Goal: Information Seeking & Learning: Check status

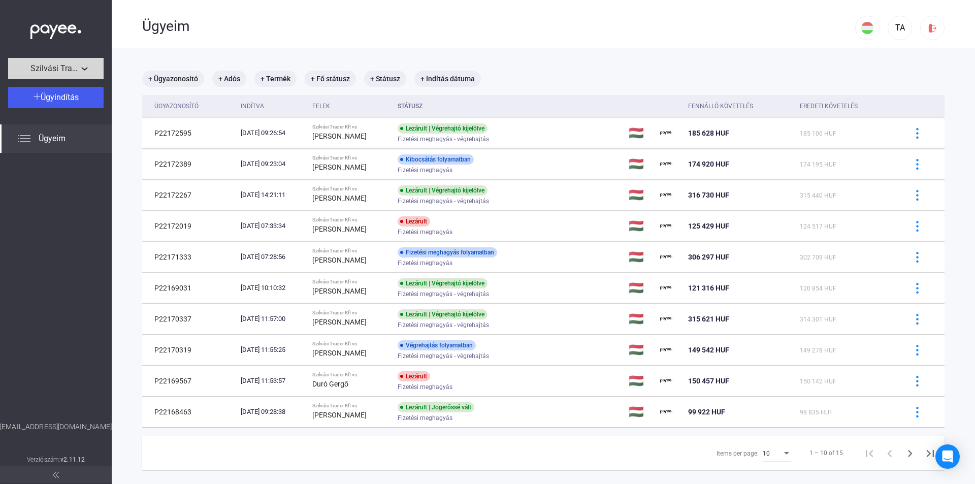
click at [66, 68] on span "Szilvási Trader Kft" at bounding box center [55, 68] width 51 height 12
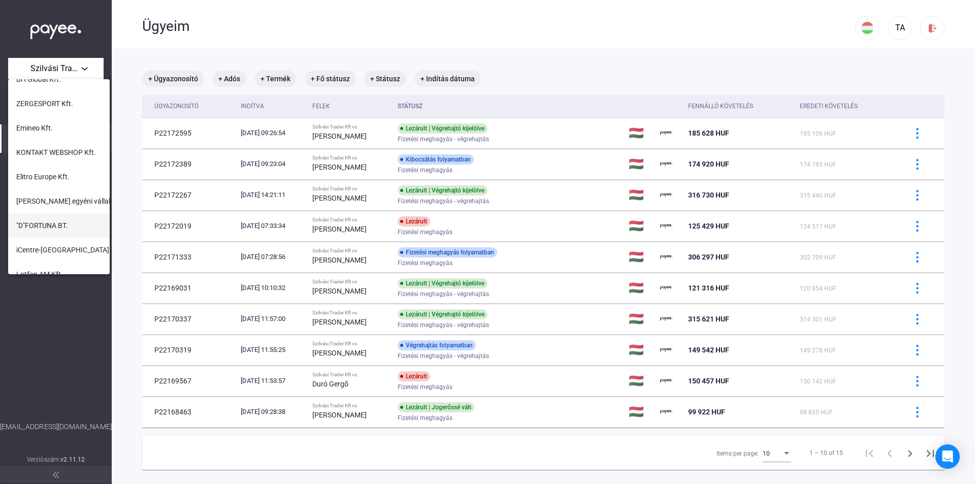
scroll to position [414, 0]
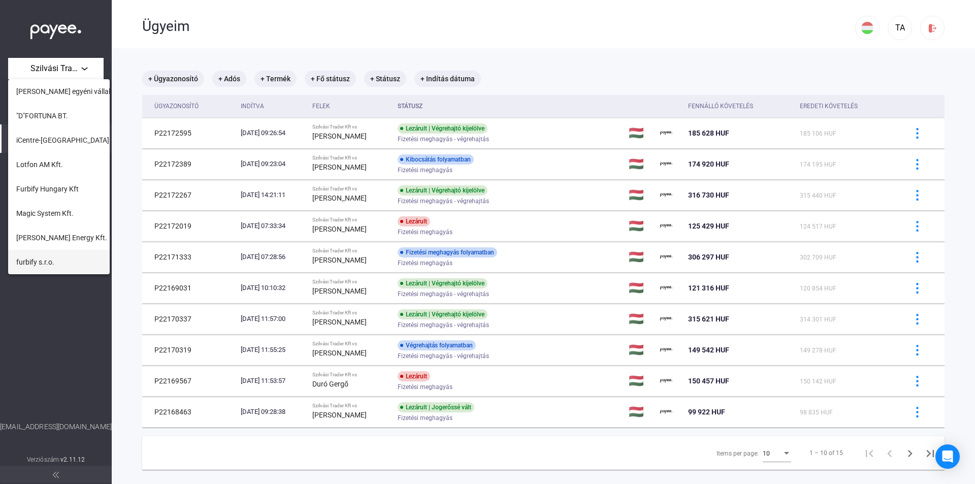
click at [55, 258] on button "furbify s.r.o." at bounding box center [59, 262] width 102 height 24
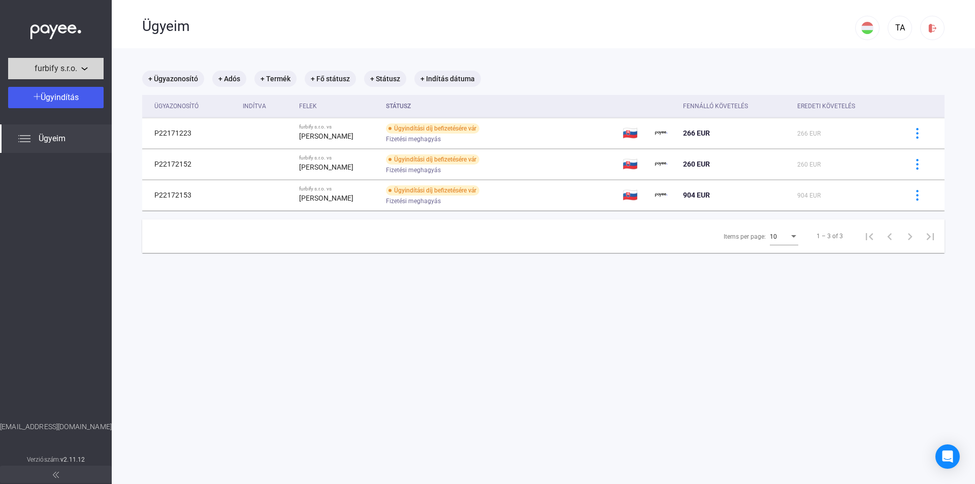
click at [82, 71] on div "furbify s.r.o." at bounding box center [55, 68] width 89 height 13
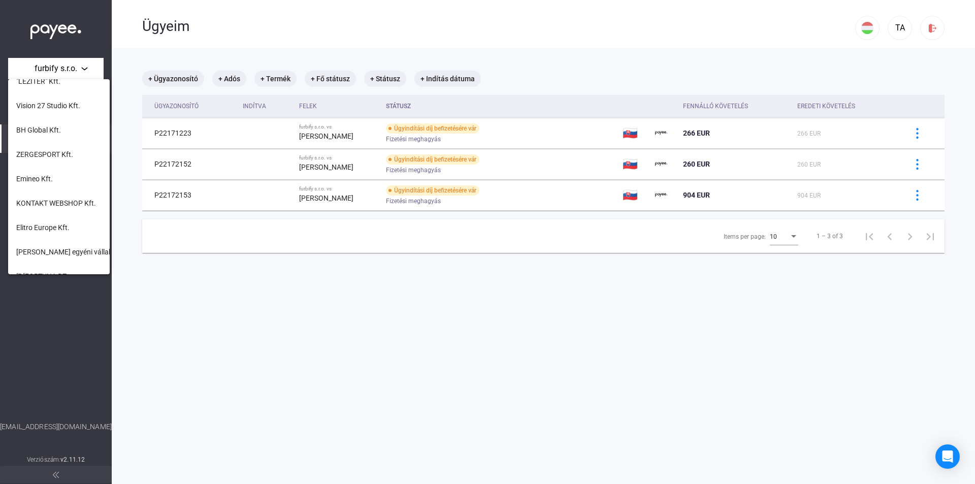
scroll to position [414, 0]
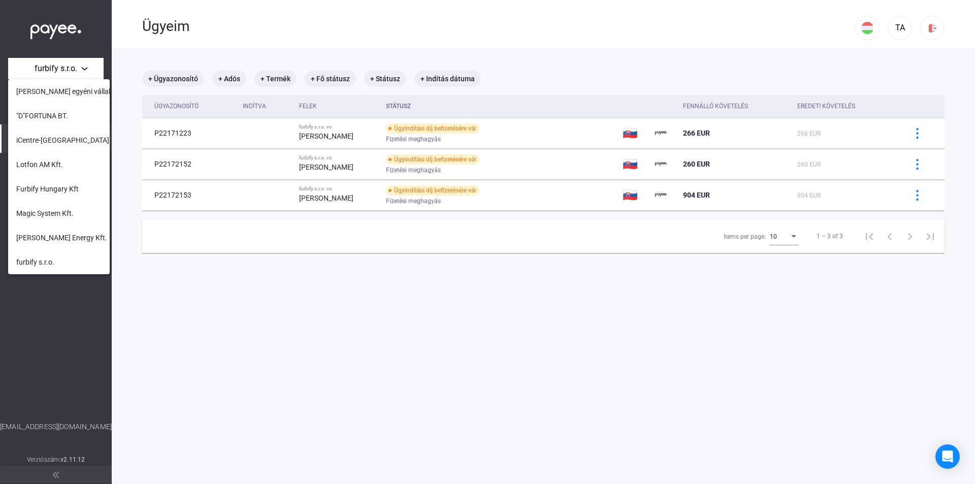
click at [57, 31] on div at bounding box center [487, 242] width 975 height 484
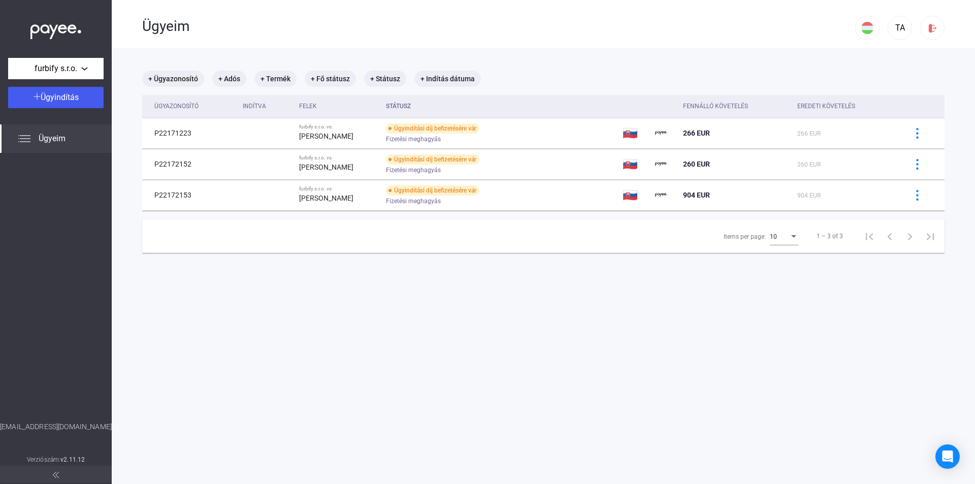
click at [69, 27] on img at bounding box center [55, 29] width 51 height 21
click at [87, 72] on div "furbify s.r.o." at bounding box center [55, 68] width 89 height 13
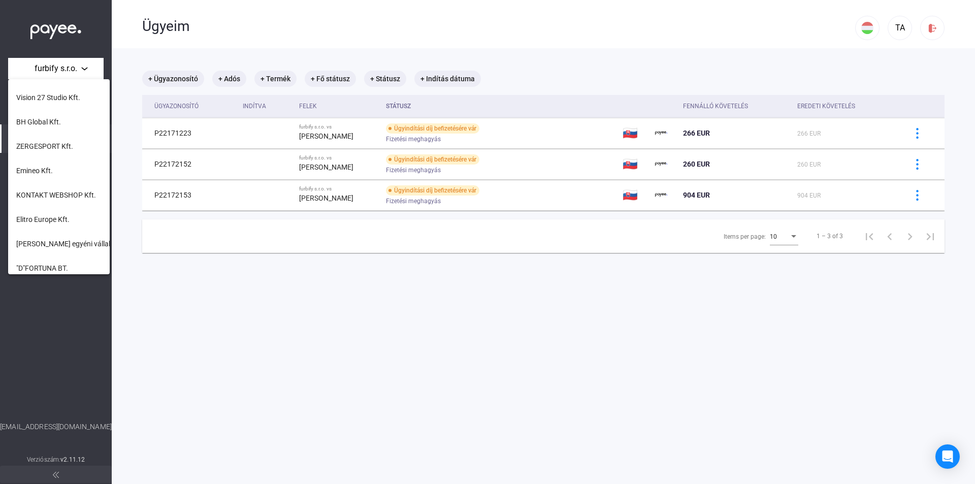
scroll to position [211, 0]
click at [66, 170] on button "BH Global Kft." at bounding box center [59, 173] width 102 height 24
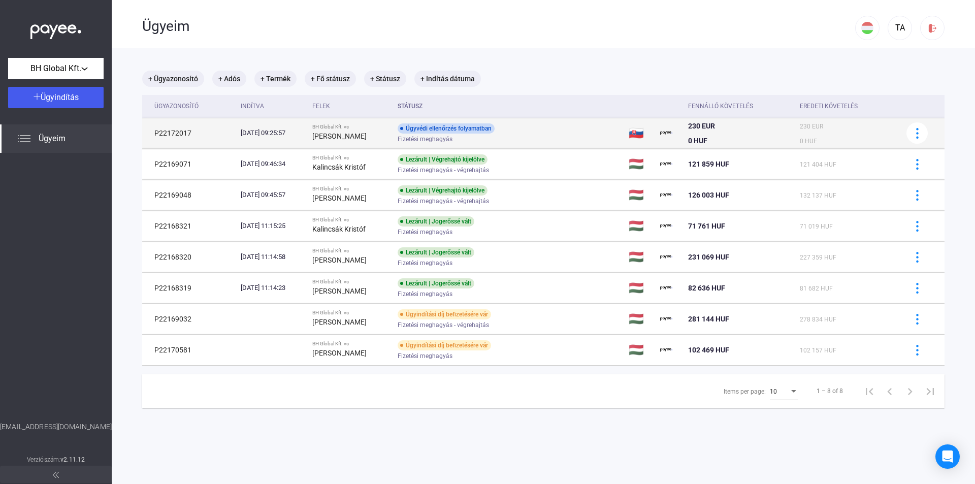
click at [582, 146] on td "Ügyvédi ellenőrzés folyamatban Fizetési meghagyás" at bounding box center [509, 133] width 231 height 30
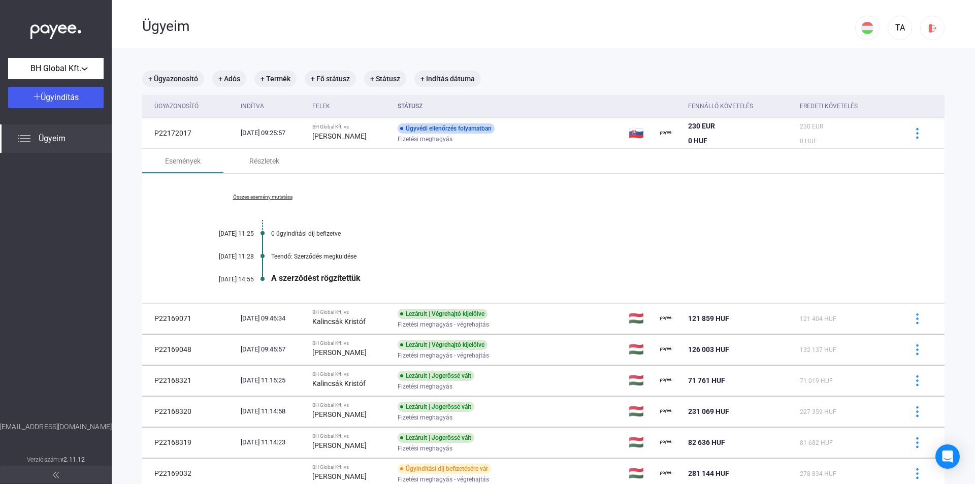
click at [271, 194] on link "Összes esemény mutatása" at bounding box center [262, 197] width 139 height 6
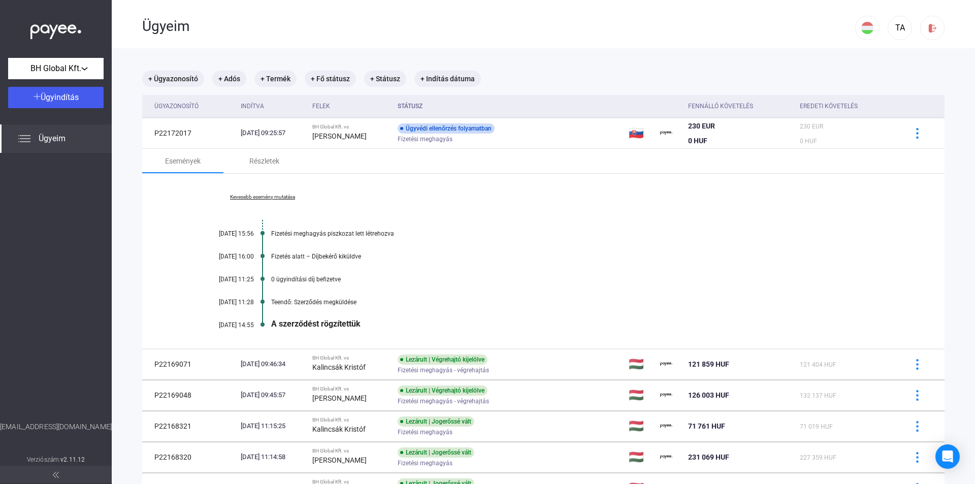
click at [273, 197] on link "Kevesebb esemény mutatása" at bounding box center [262, 197] width 139 height 6
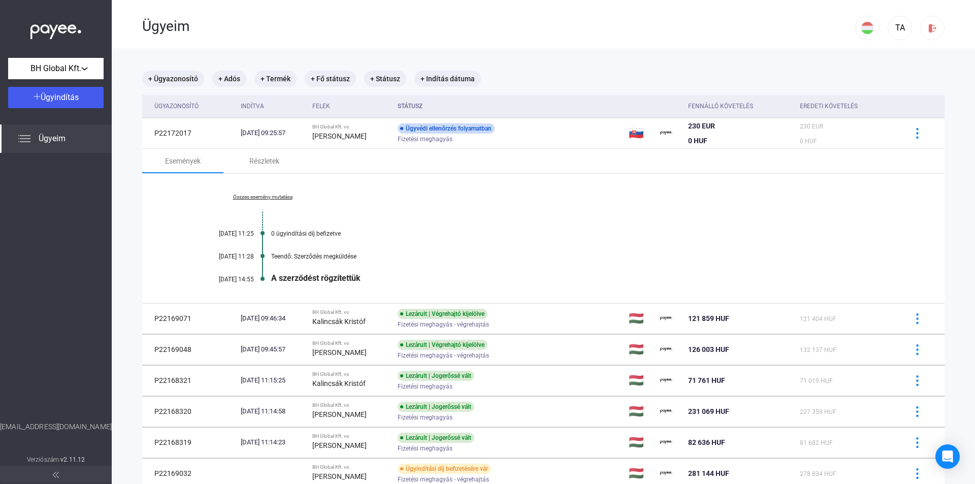
drag, startPoint x: 190, startPoint y: 136, endPoint x: 142, endPoint y: 135, distance: 48.3
click at [142, 135] on main "+ Ügyazonosító + Adós + Termék + Fő státusz + Státusz + Indítás dátuma Ügyazono…" at bounding box center [544, 320] width 864 height 545
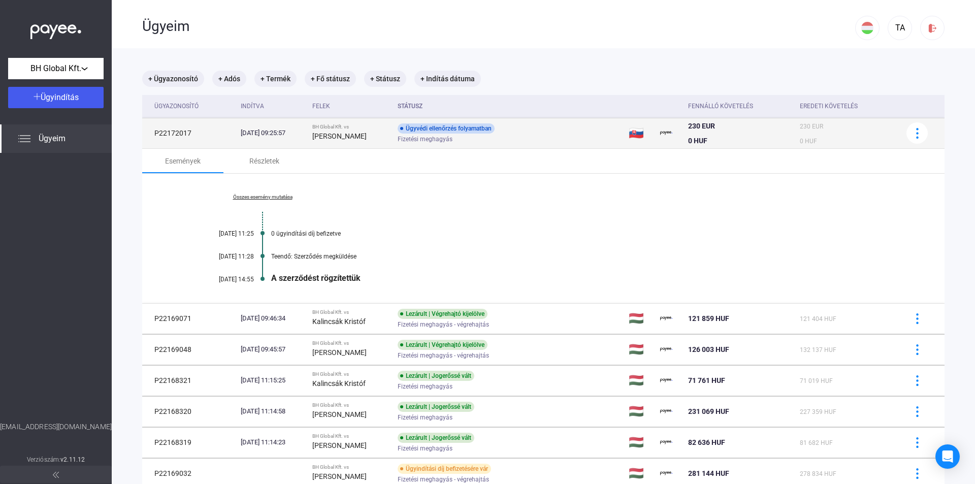
drag, startPoint x: 197, startPoint y: 133, endPoint x: 150, endPoint y: 135, distance: 46.8
click at [150, 135] on td "P22172017" at bounding box center [189, 133] width 94 height 30
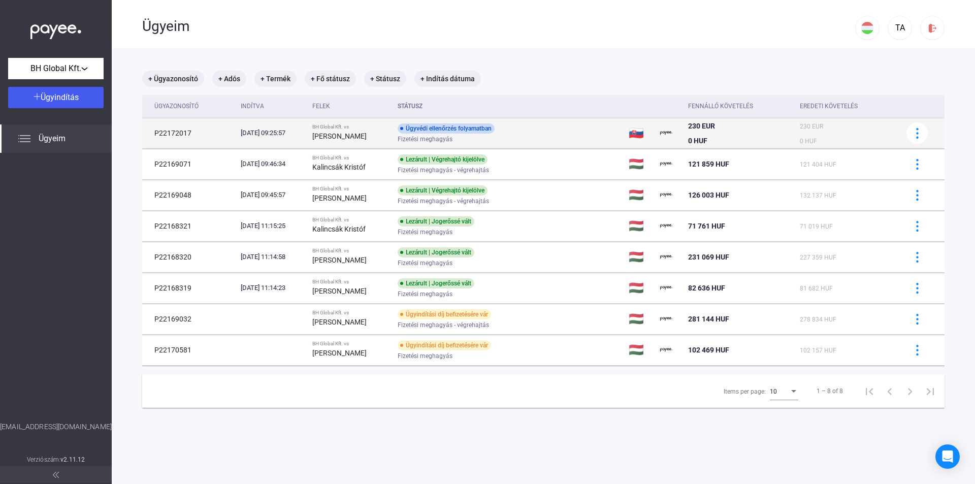
click at [450, 133] on div "Ügyvédi ellenőrzés folyamatban" at bounding box center [446, 128] width 97 height 10
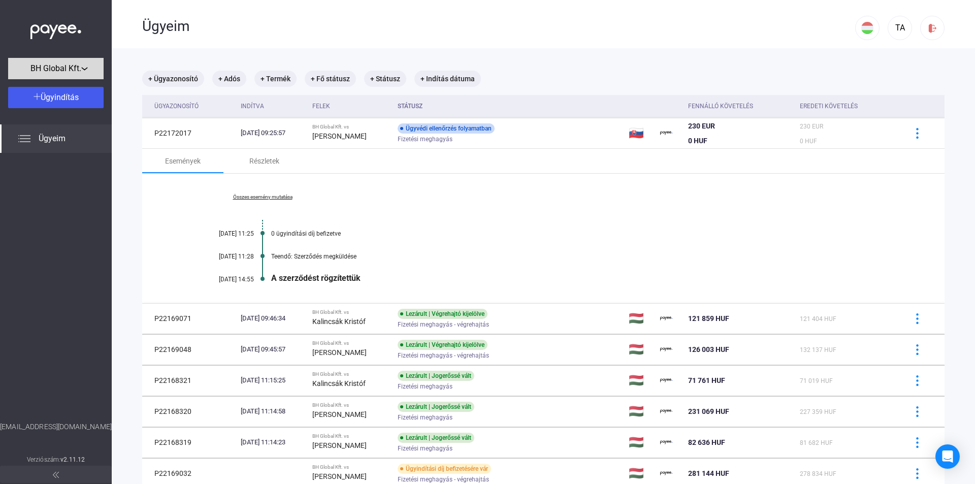
click at [89, 68] on div "BH Global Kft." at bounding box center [55, 68] width 89 height 13
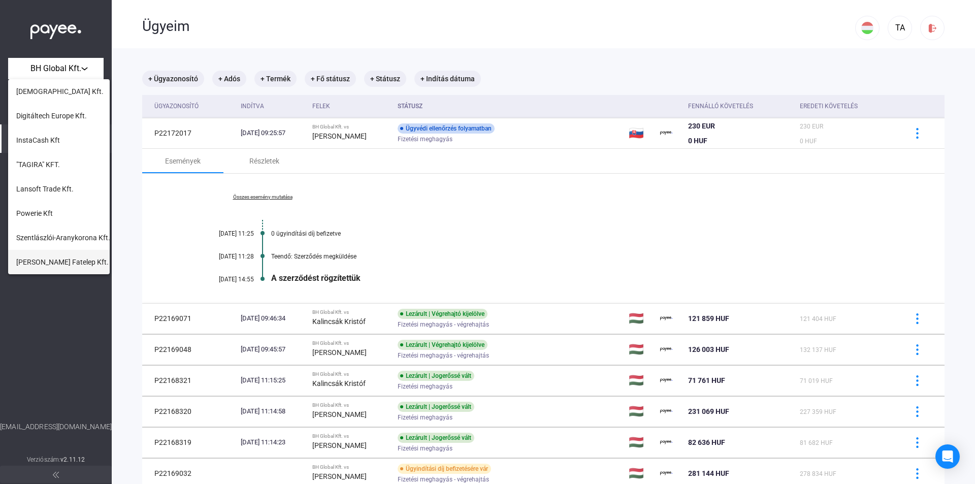
scroll to position [51, 0]
click at [55, 258] on span "Szilvási Trader Kft" at bounding box center [44, 260] width 56 height 12
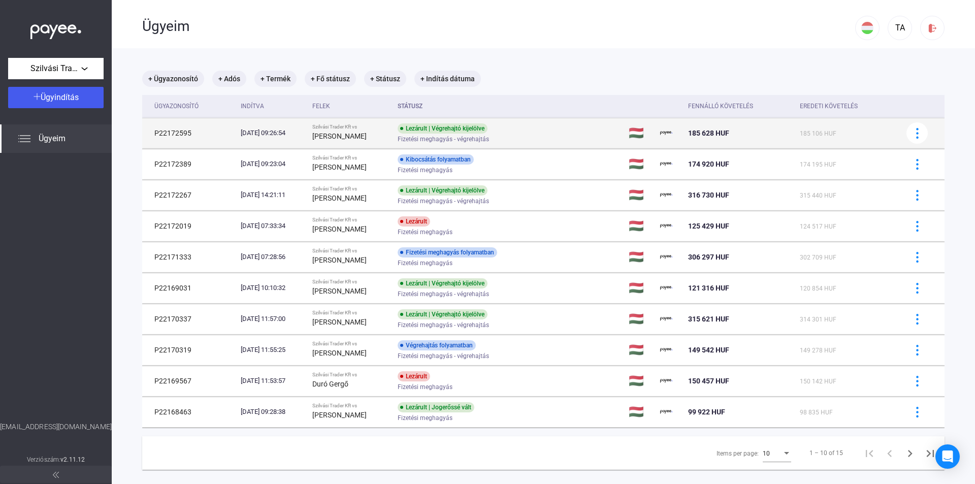
click at [216, 137] on td "P22172595" at bounding box center [189, 133] width 94 height 30
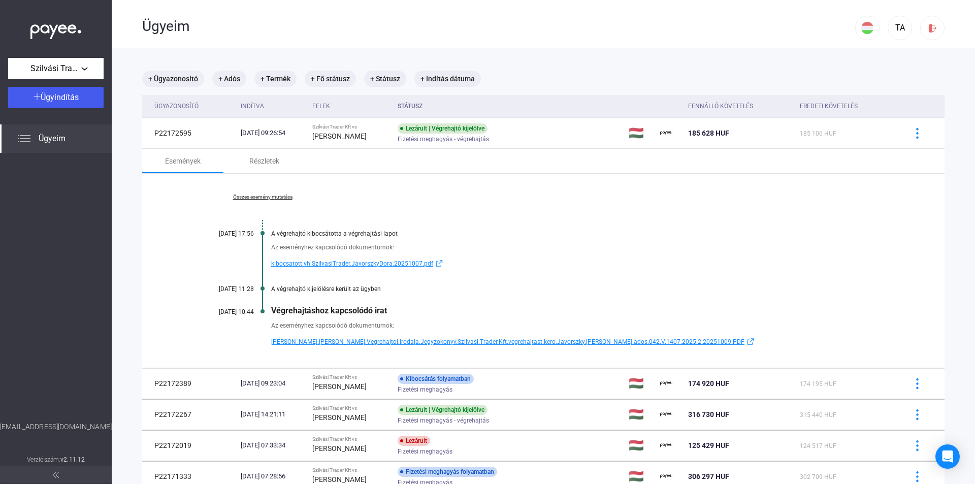
drag, startPoint x: 398, startPoint y: 312, endPoint x: 274, endPoint y: 313, distance: 124.5
click at [274, 313] on div "Végrehajtáshoz kapcsolódó irat" at bounding box center [582, 311] width 623 height 10
copy div "Végrehajtáshoz kapcsolódó irat"
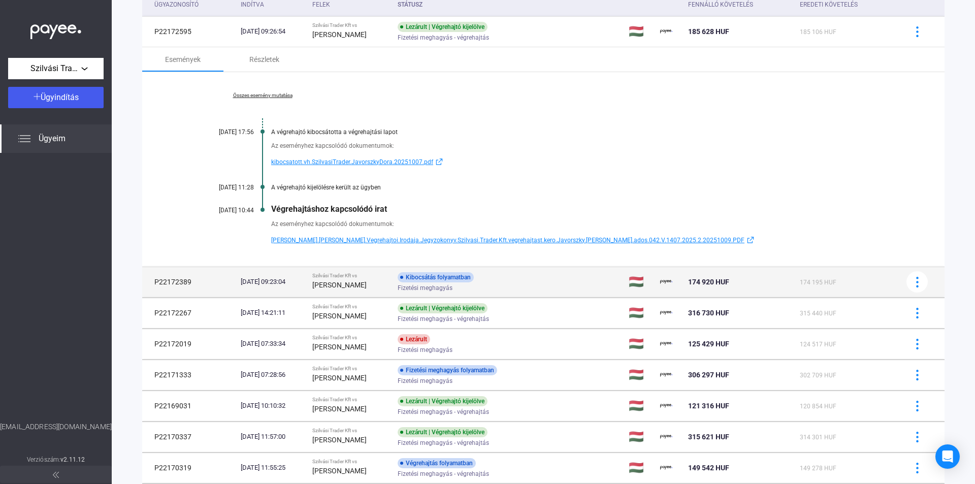
click at [325, 282] on strong "[PERSON_NAME]" at bounding box center [339, 285] width 54 height 8
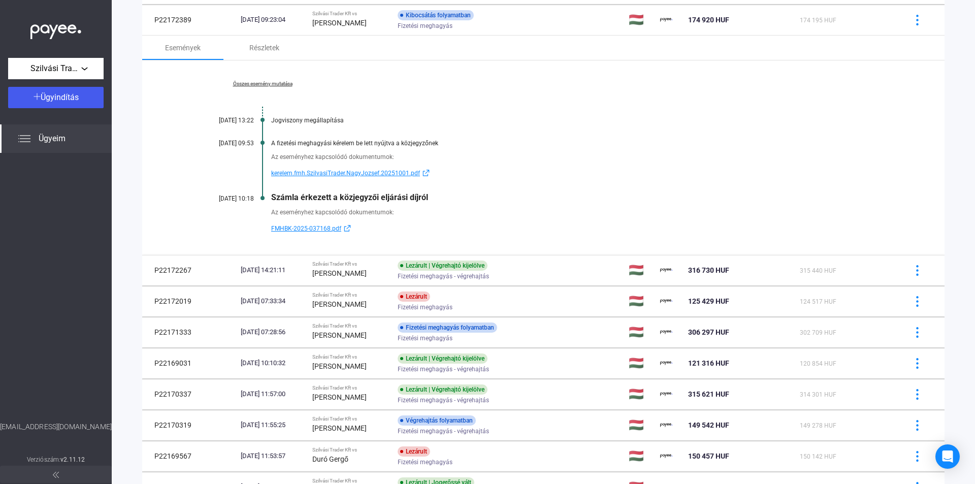
scroll to position [203, 0]
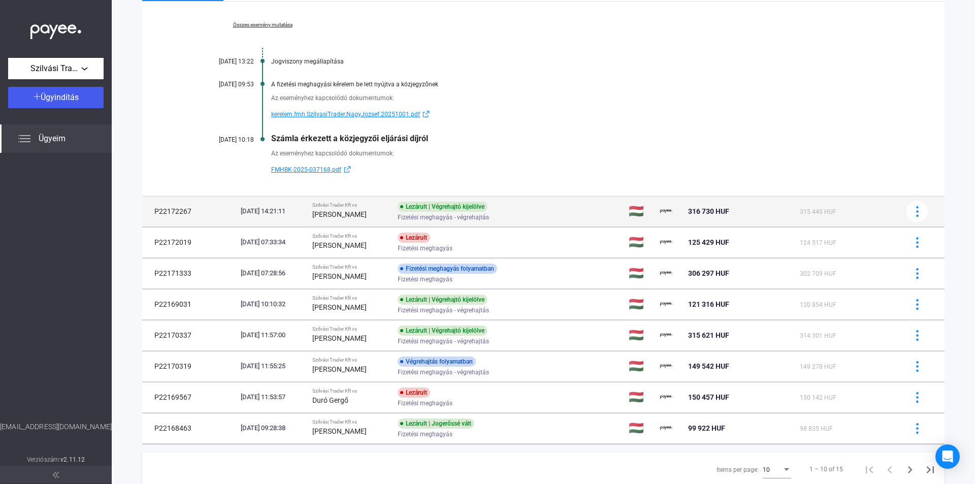
click at [373, 208] on div "Szilvási Trader Kft vs" at bounding box center [350, 205] width 77 height 6
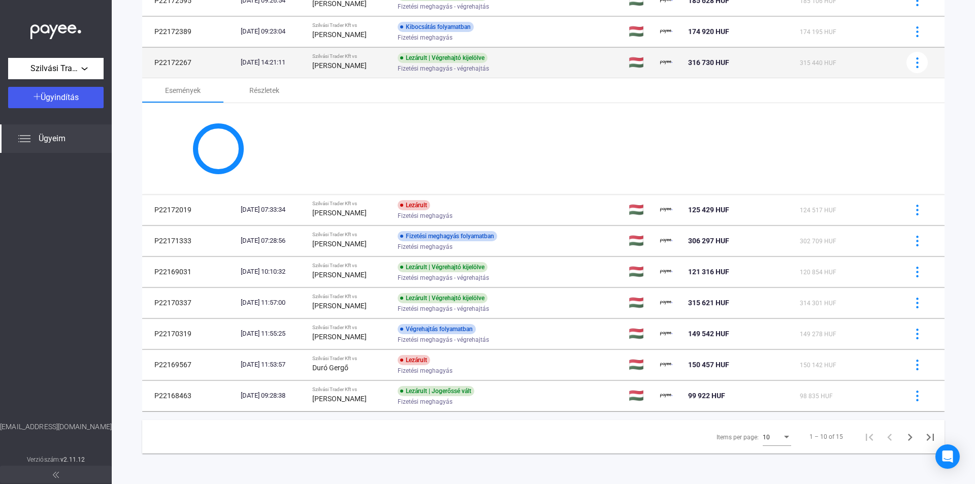
scroll to position [165, 0]
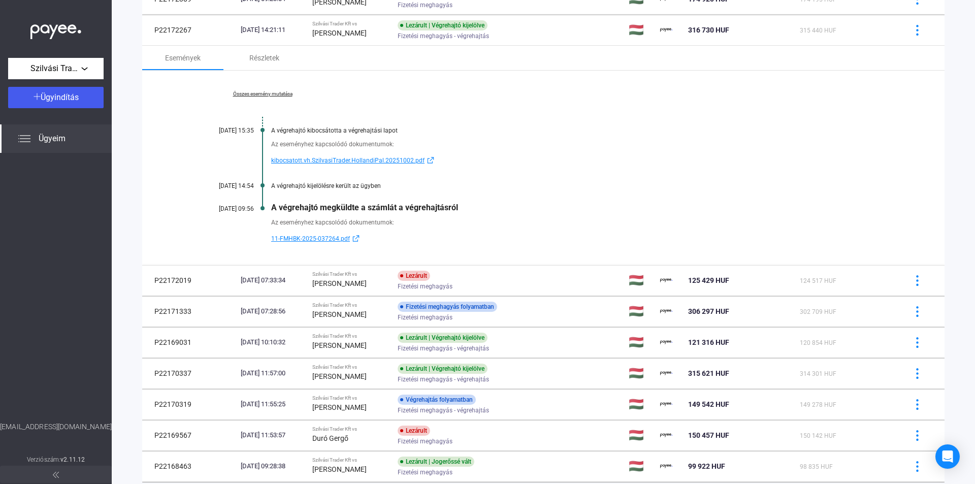
drag, startPoint x: 468, startPoint y: 206, endPoint x: 264, endPoint y: 208, distance: 204.7
click at [264, 208] on div "Összes esemény mutatása [DATE] 15:35 A végrehajtó kibocsátotta a végrehajtási l…" at bounding box center [543, 168] width 803 height 195
copy div "A végrehajtó megküldte a számlát a végrehajtásról"
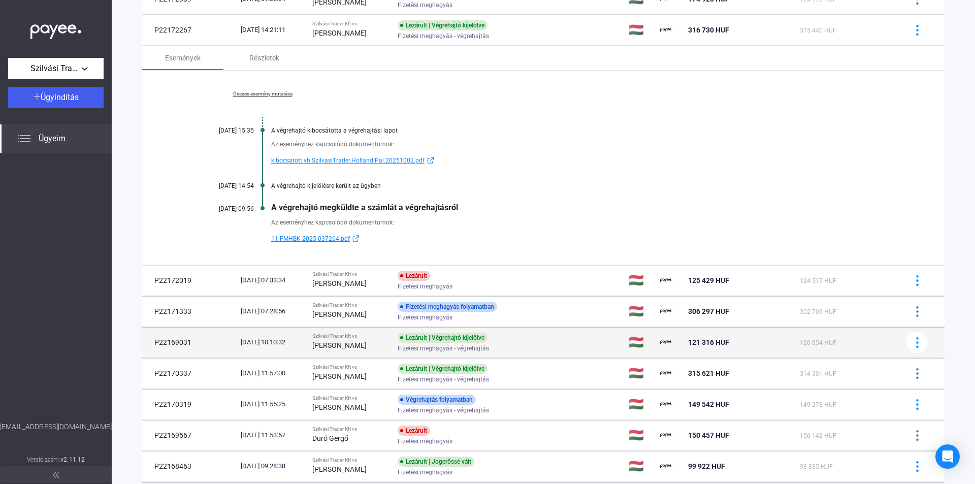
scroll to position [236, 0]
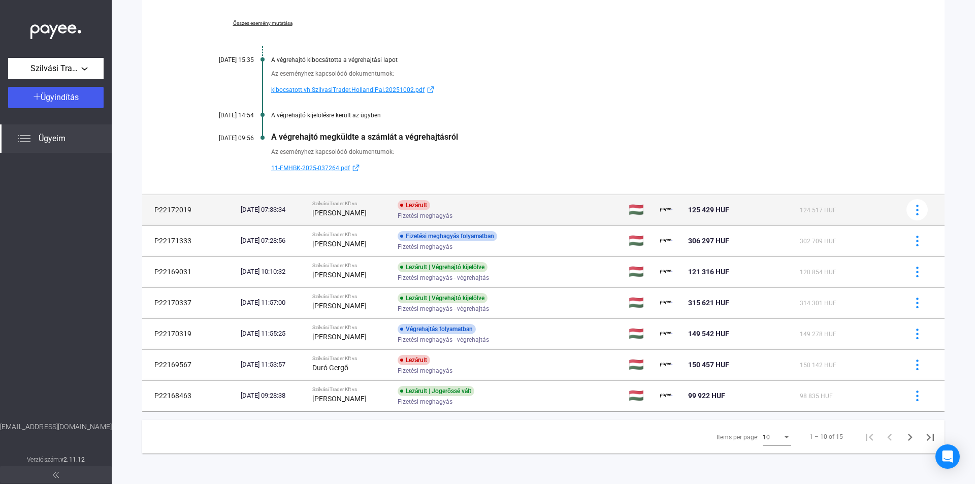
click at [493, 205] on div "Lezárult Fizetési meghagyás" at bounding box center [479, 210] width 162 height 20
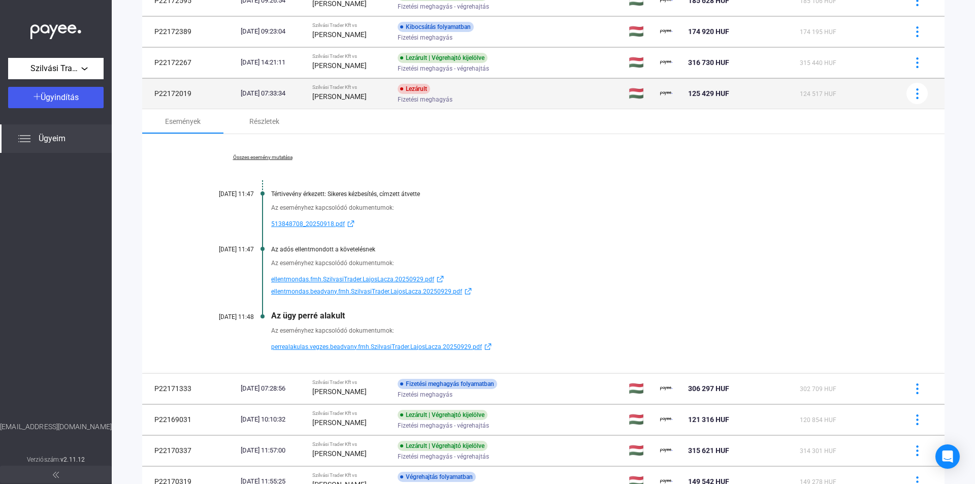
scroll to position [210, 0]
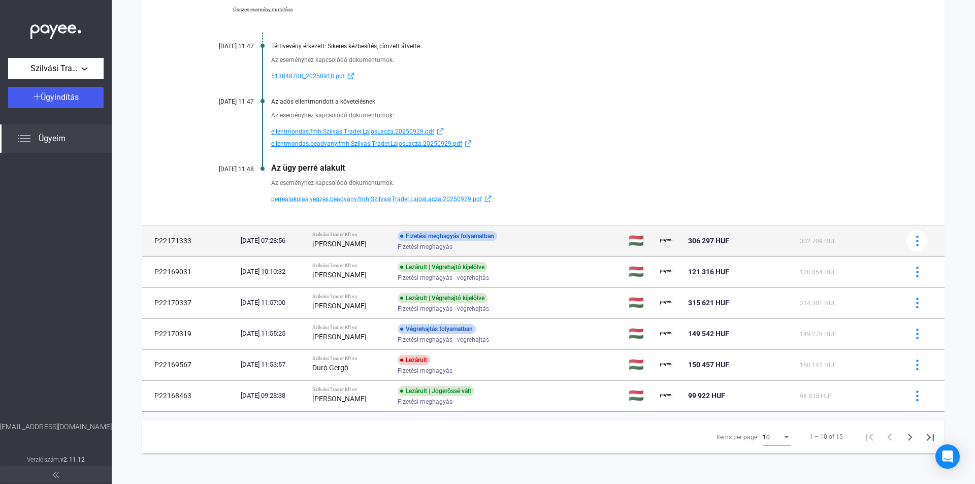
click at [519, 248] on div "Fizetési meghagyás" at bounding box center [479, 247] width 162 height 8
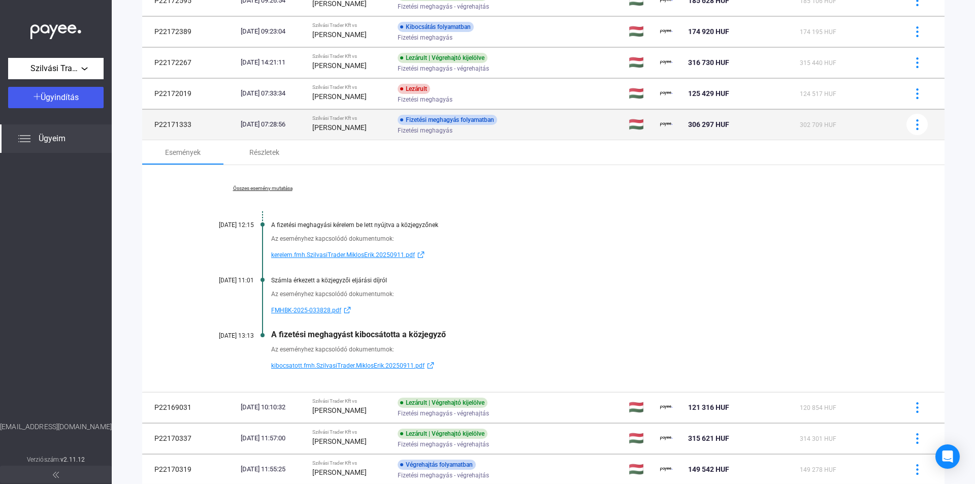
scroll to position [226, 0]
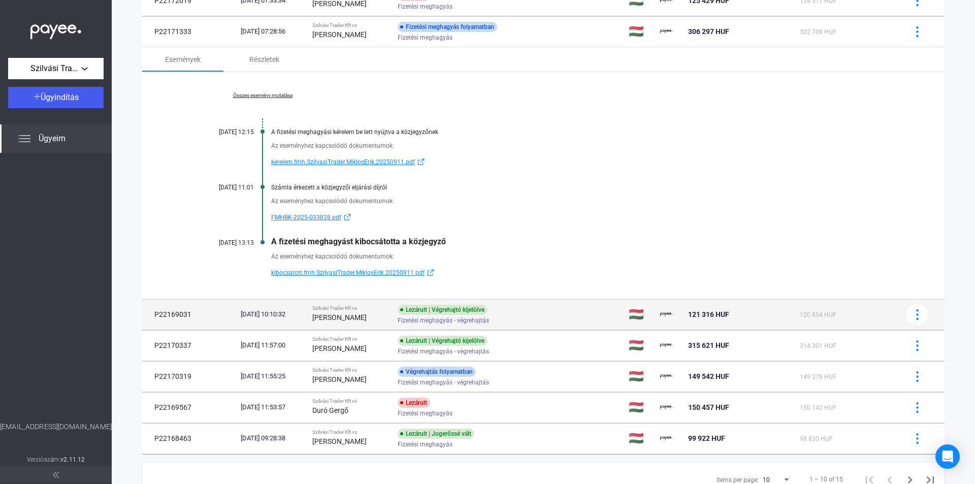
click at [519, 312] on div "Lezárult | Végrehajtó kijelölve Fizetési meghagyás - végrehajtás" at bounding box center [479, 315] width 162 height 20
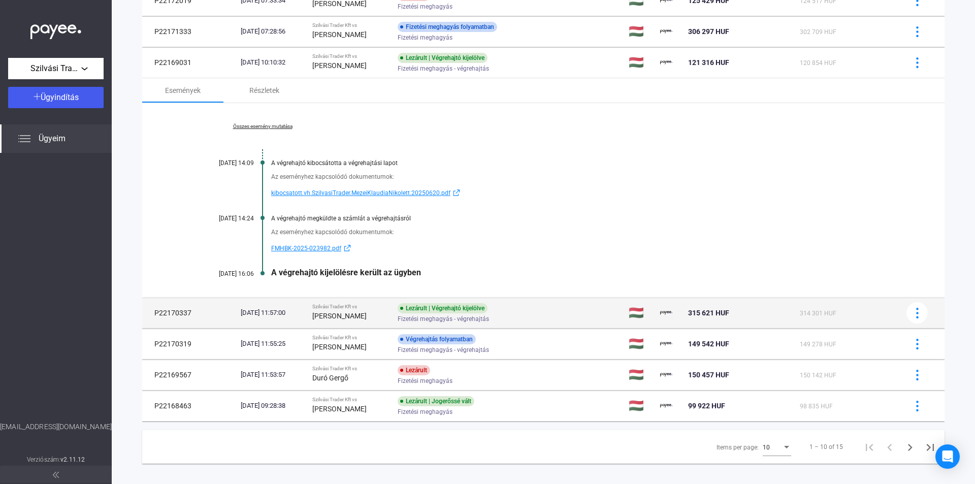
click at [521, 307] on div "Lezárult | Végrehajtó kijelölve Fizetési meghagyás - végrehajtás" at bounding box center [479, 313] width 162 height 20
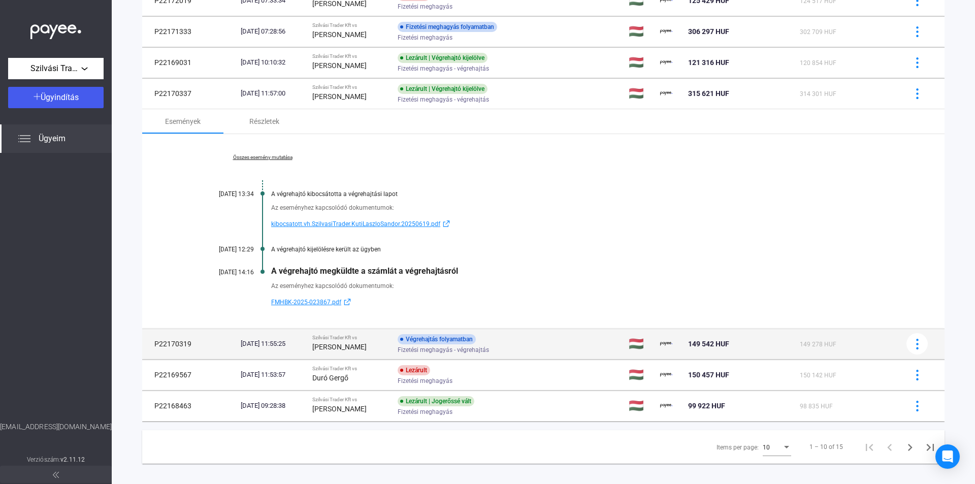
click at [527, 347] on div "Fizetési meghagyás - végrehajtás" at bounding box center [479, 350] width 162 height 8
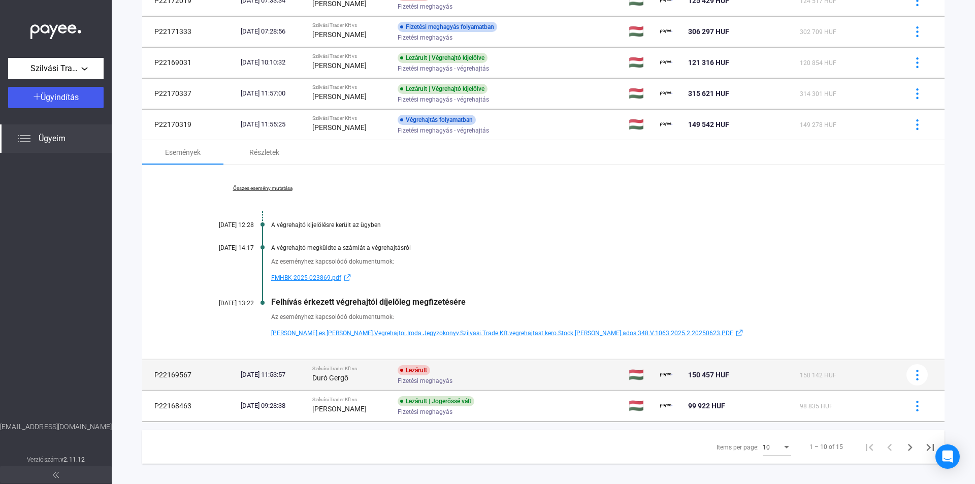
click at [510, 382] on div "Fizetési meghagyás" at bounding box center [479, 381] width 162 height 8
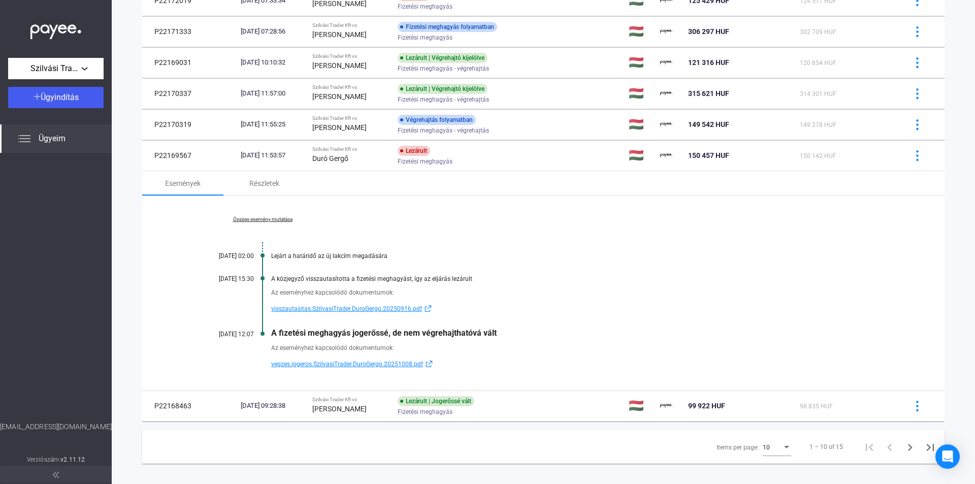
drag, startPoint x: 507, startPoint y: 336, endPoint x: 272, endPoint y: 333, distance: 235.7
click at [272, 333] on div "A fizetési meghagyás jogerőssé, de nem végrehajthatóvá vált" at bounding box center [582, 333] width 623 height 10
copy div "A fizetési meghagyás jogerőssé, de nem végrehajthatóvá vált"
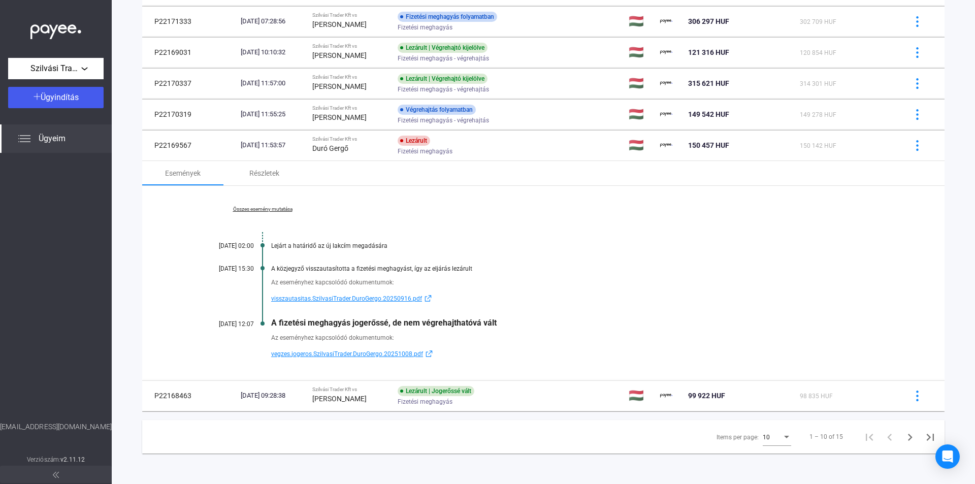
drag, startPoint x: 499, startPoint y: 394, endPoint x: 654, endPoint y: 327, distance: 169.0
click at [474, 394] on div "Lezárult | Jogerőssé vált" at bounding box center [436, 391] width 77 height 10
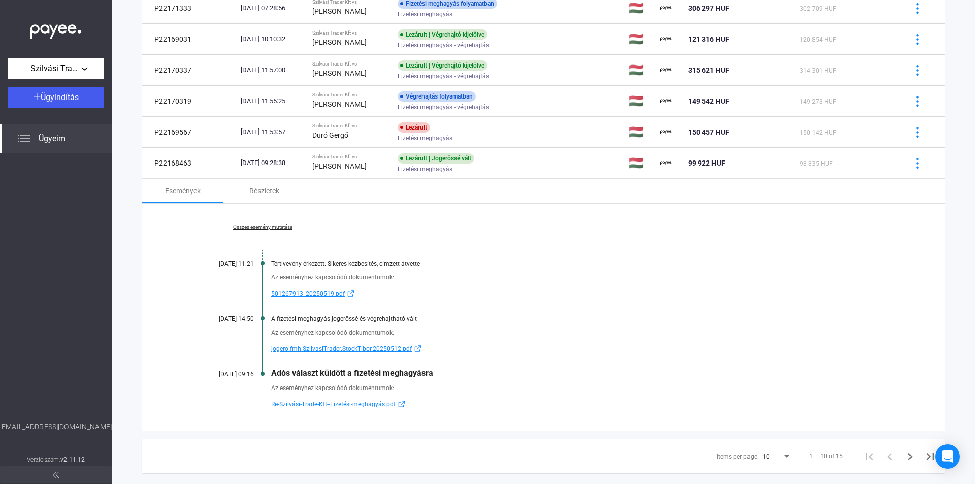
scroll to position [268, 0]
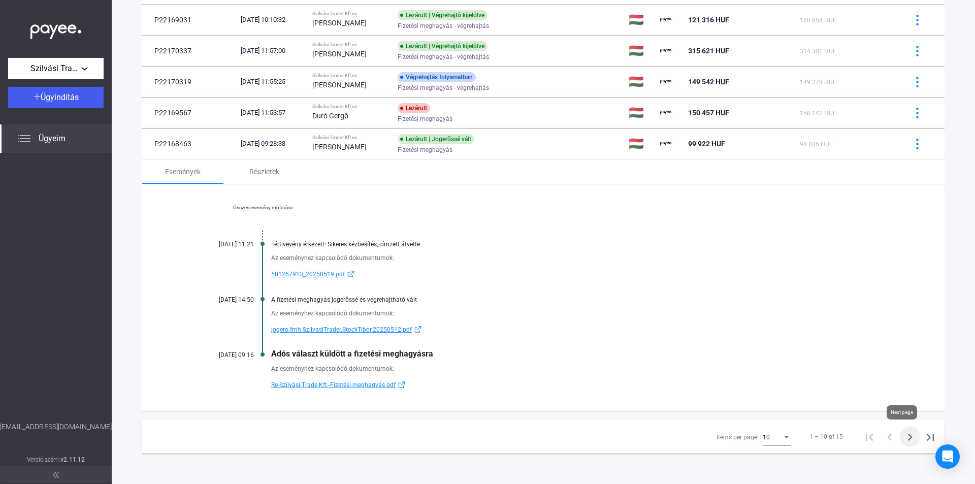
click at [903, 437] on icon "Next page" at bounding box center [910, 437] width 14 height 14
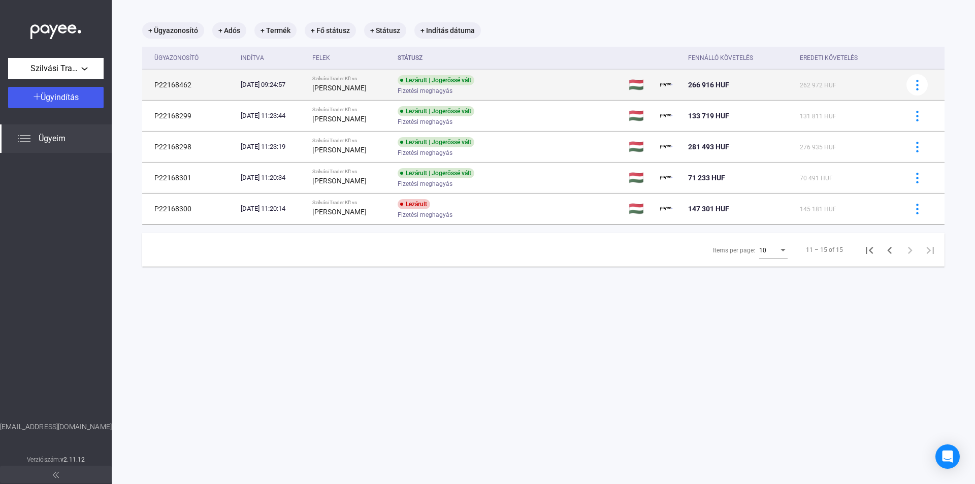
click at [367, 88] on strong "[PERSON_NAME]" at bounding box center [339, 88] width 54 height 8
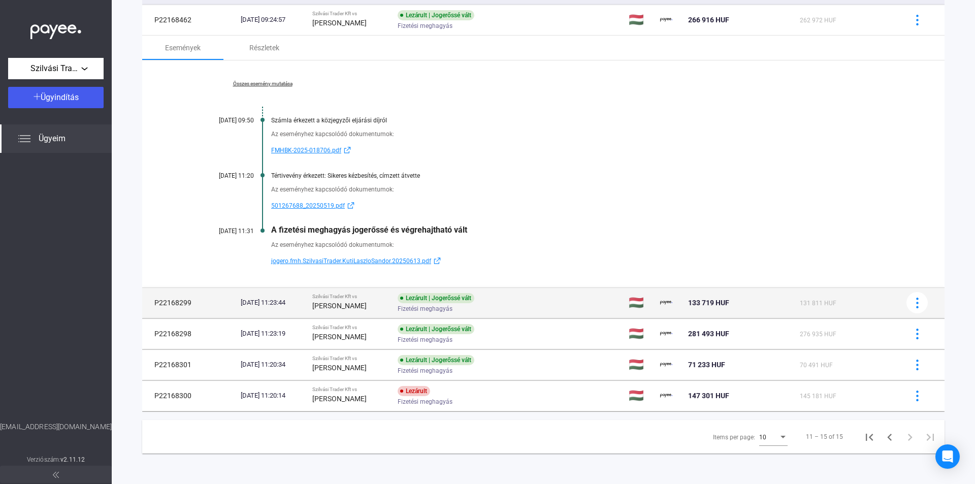
click at [389, 295] on div "Szilvási Trader Kft vs" at bounding box center [350, 297] width 77 height 6
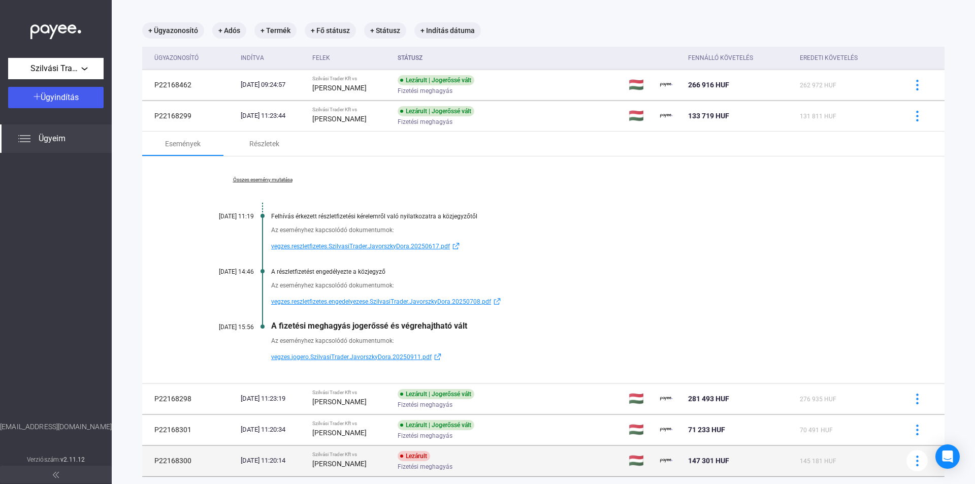
scroll to position [113, 0]
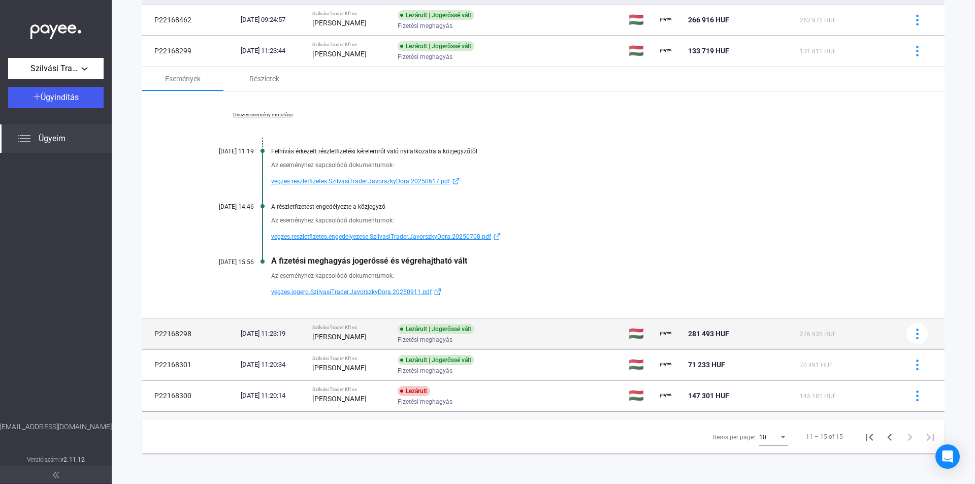
click at [433, 332] on div "Lezárult | Jogerőssé vált" at bounding box center [436, 329] width 77 height 10
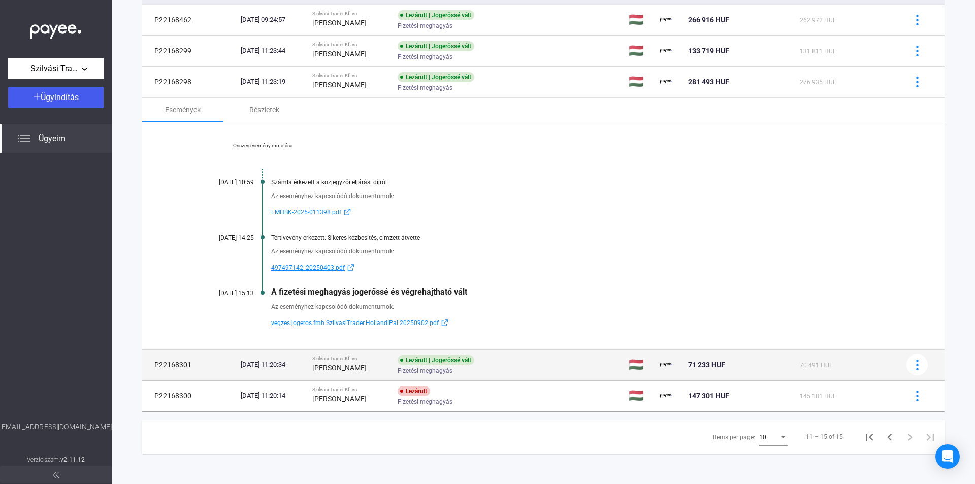
click at [458, 357] on div "Lezárult | Jogerőssé vált" at bounding box center [436, 360] width 77 height 10
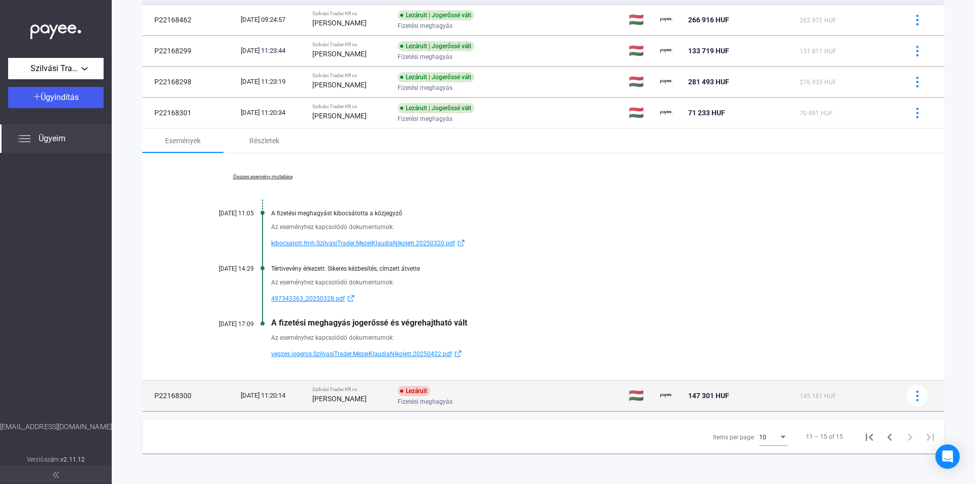
click at [485, 390] on div "Lezárult Fizetési meghagyás" at bounding box center [479, 396] width 162 height 20
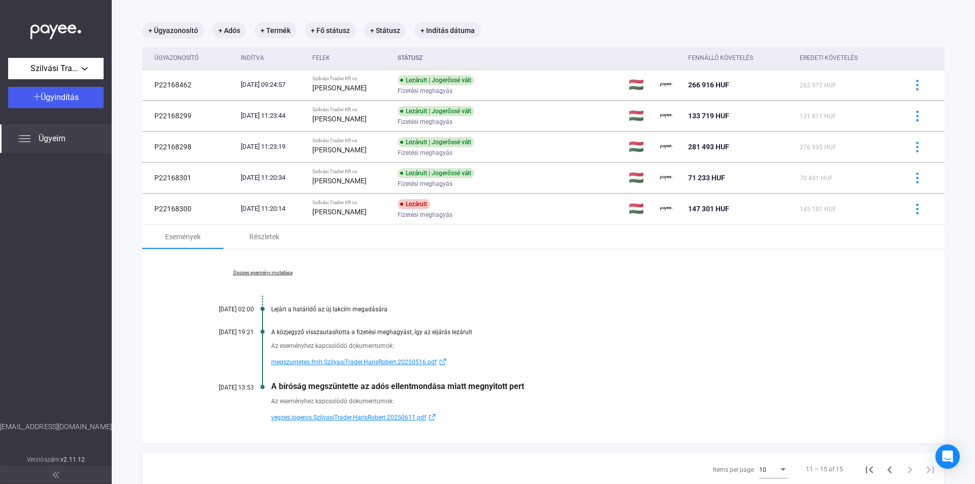
scroll to position [81, 0]
